Goal: Transaction & Acquisition: Purchase product/service

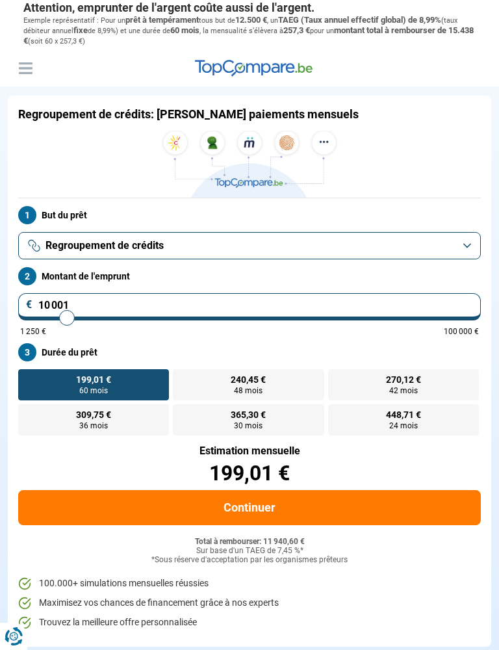
scroll to position [6, 0]
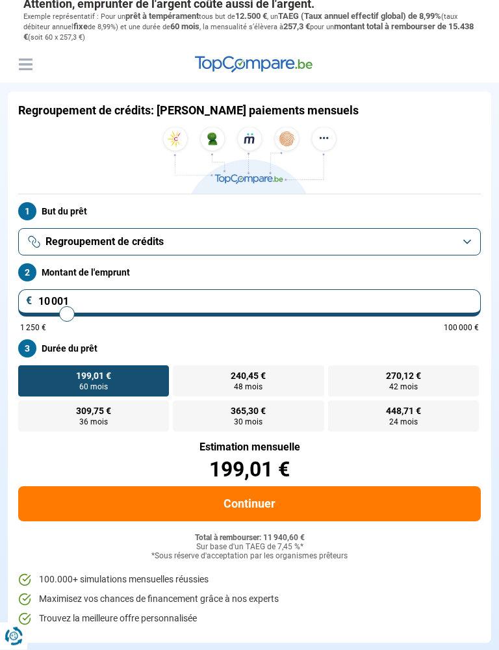
click at [244, 383] on span "48 mois" at bounding box center [248, 387] width 29 height 8
click at [181, 374] on input "240,45 € 48 mois" at bounding box center [177, 370] width 8 height 8
radio input "true"
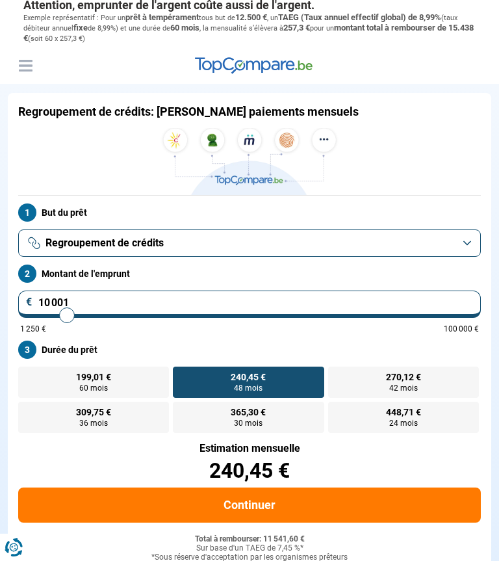
scroll to position [0, 0]
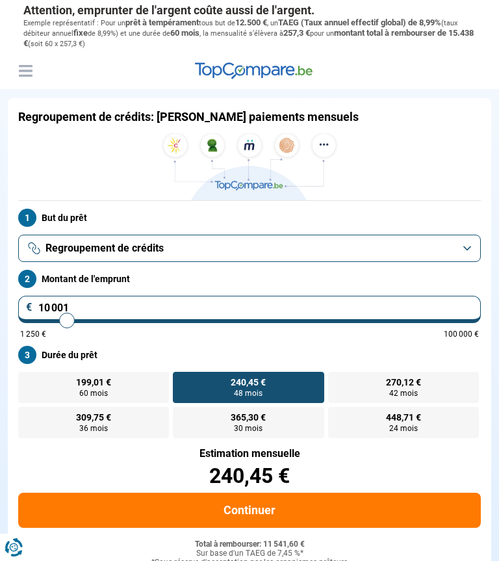
click at [314, 500] on button "Continuer" at bounding box center [249, 510] width 463 height 35
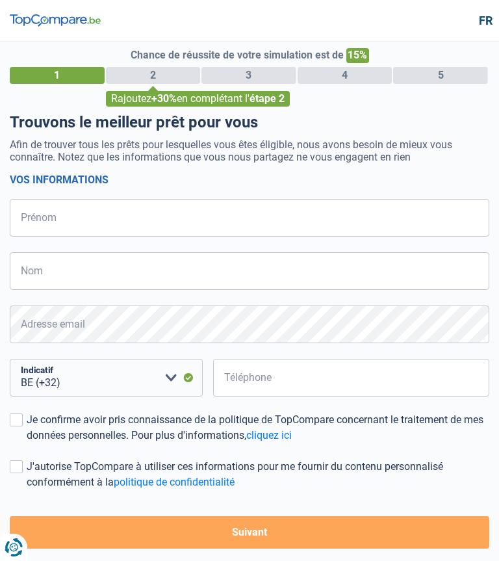
select select "32"
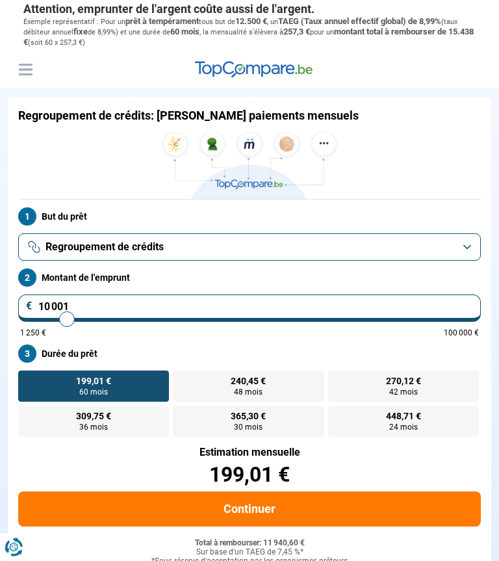
scroll to position [3, 0]
